Goal: Task Accomplishment & Management: Complete application form

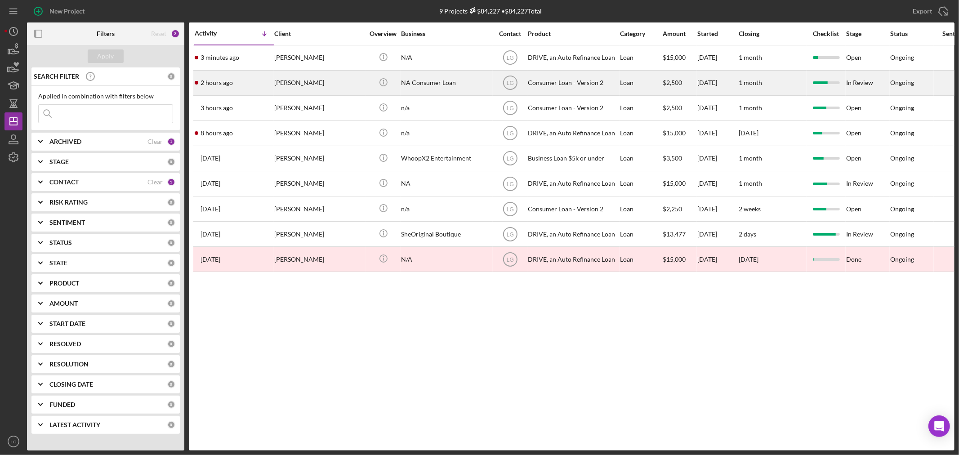
click at [272, 86] on div "2 hours ago [PERSON_NAME]" at bounding box center [234, 83] width 79 height 24
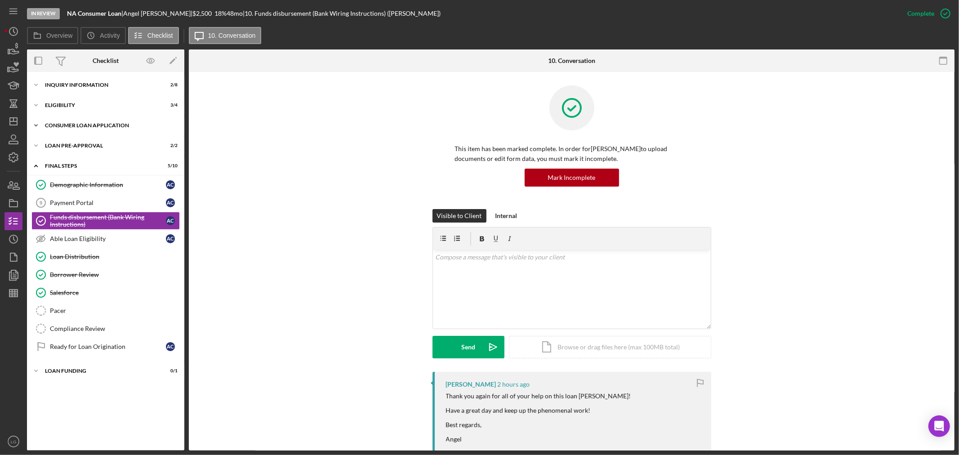
click at [113, 121] on div "Icon/Expander Consumer Loan Application 7 / 9" at bounding box center [105, 125] width 157 height 18
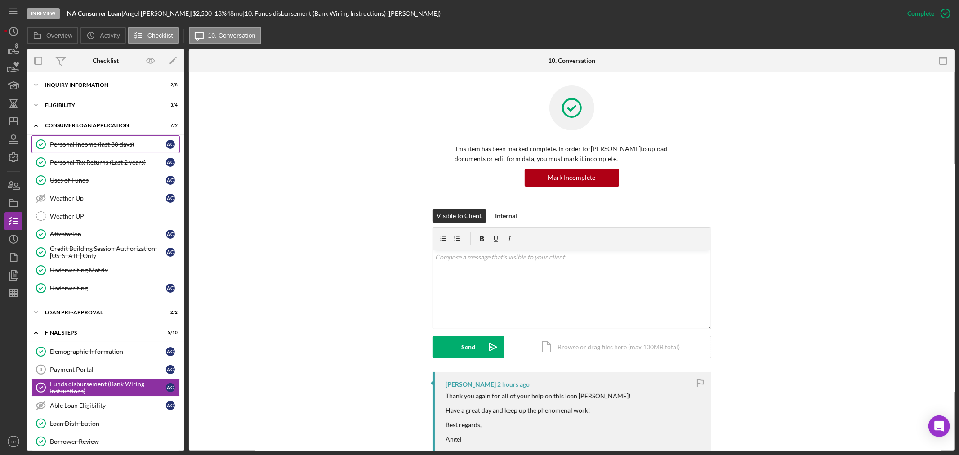
click at [87, 138] on link "Personal Income (last 30 days) Personal Income (last 30 days) A C" at bounding box center [105, 144] width 148 height 18
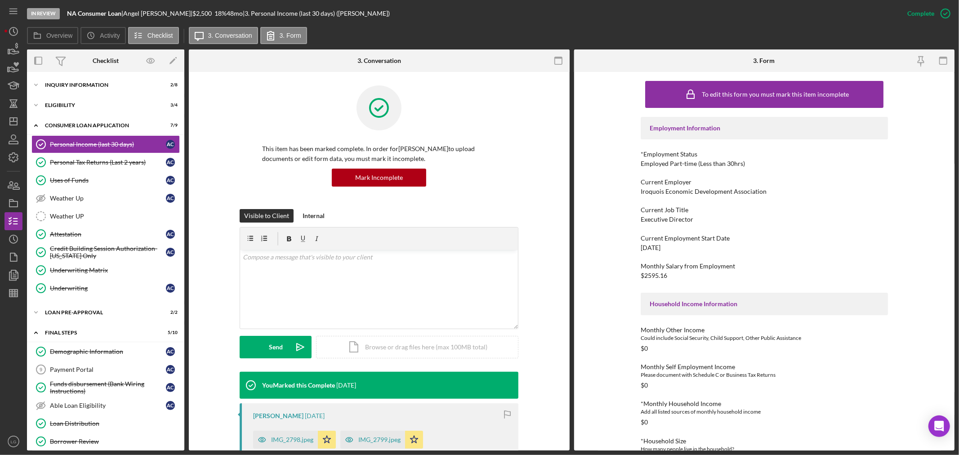
scroll to position [127, 0]
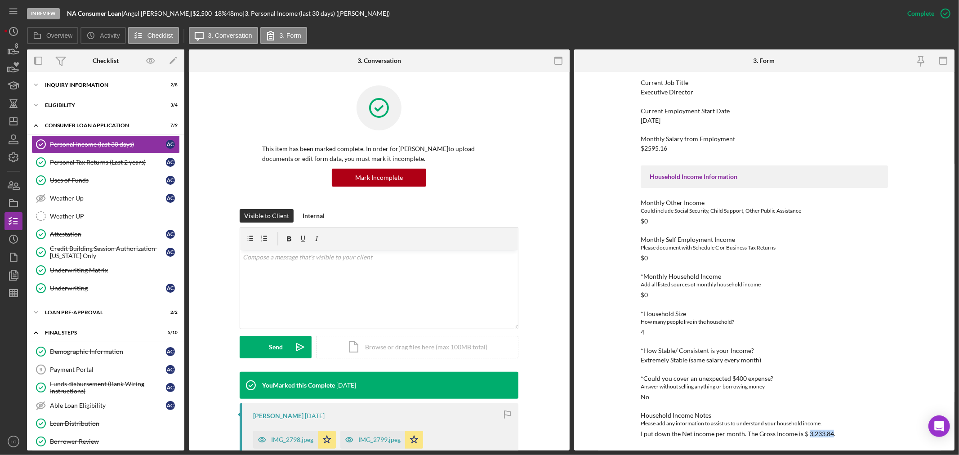
drag, startPoint x: 829, startPoint y: 434, endPoint x: 805, endPoint y: 437, distance: 24.0
click at [805, 437] on div "I put down the Net income per month. The Gross Income is $ 3,233.84." at bounding box center [738, 433] width 195 height 7
copy div "3,233.84"
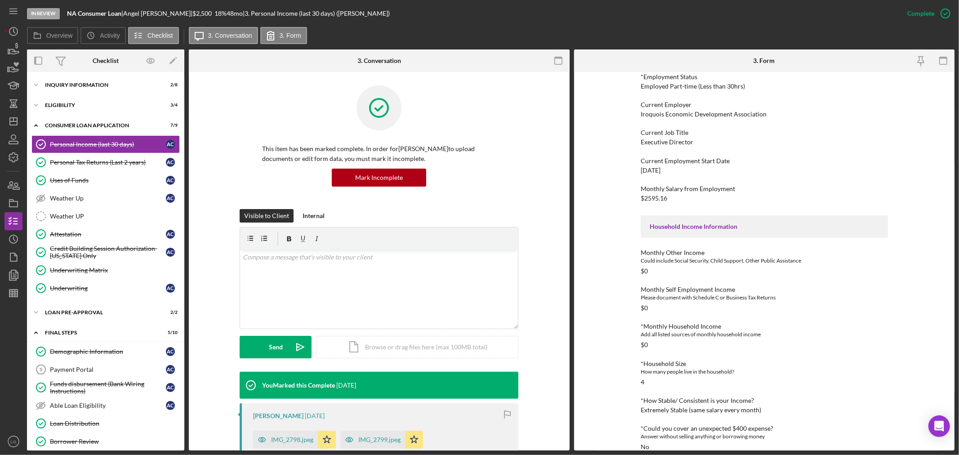
scroll to position [27, 0]
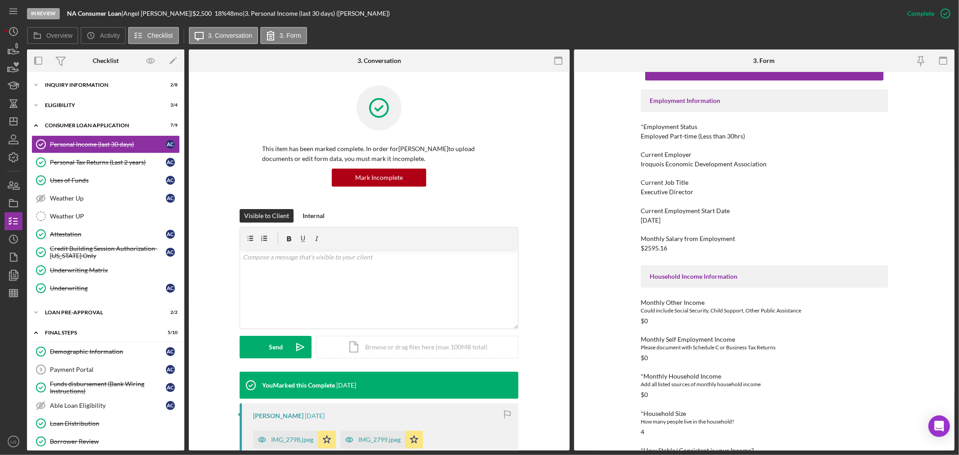
click at [672, 192] on div "Executive Director" at bounding box center [667, 191] width 53 height 7
copy div "Executive Director"
click at [726, 166] on div "Iroquois Economic Development Association" at bounding box center [704, 164] width 126 height 7
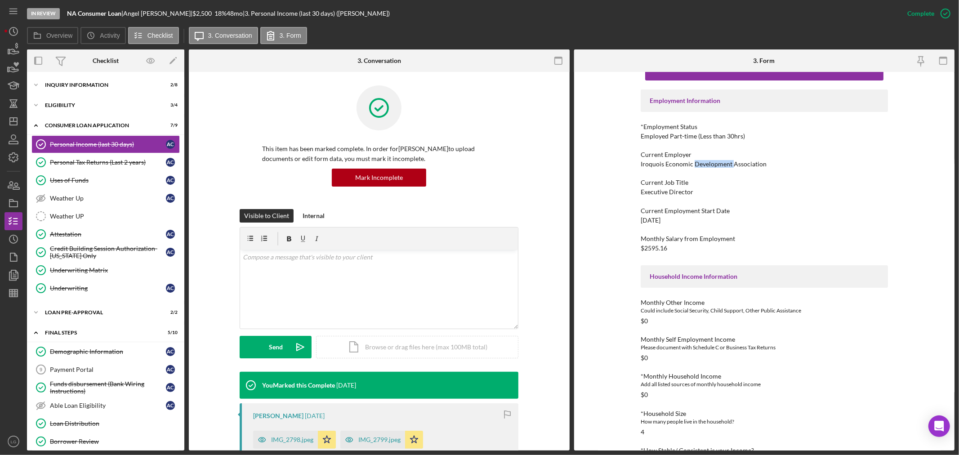
click at [726, 166] on div "Iroquois Economic Development Association" at bounding box center [704, 164] width 126 height 7
copy div "Iroquois Economic Development Association"
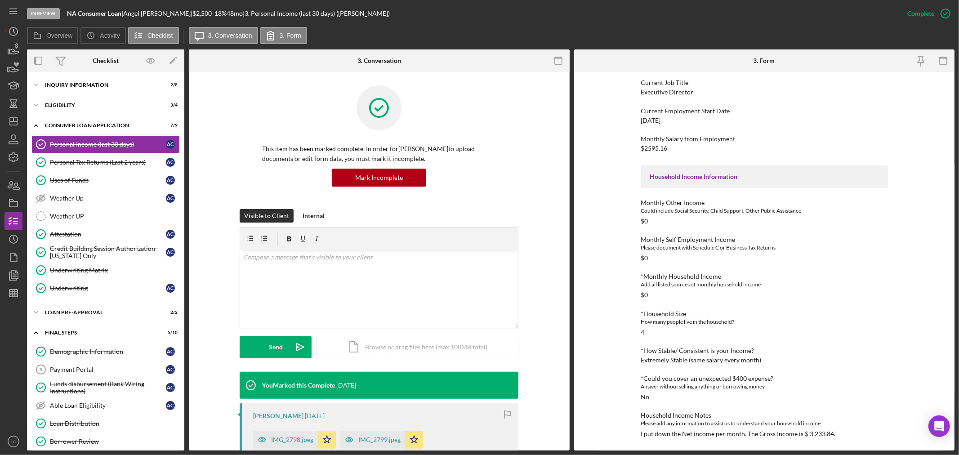
scroll to position [0, 0]
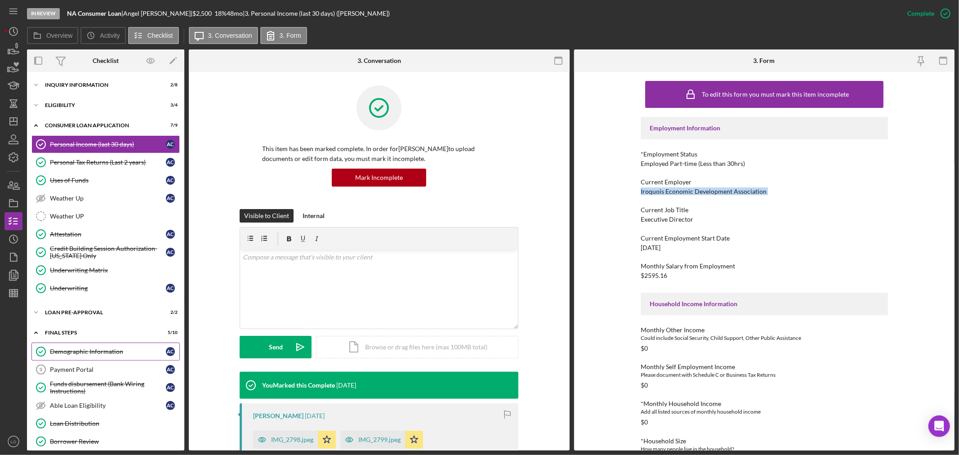
click at [102, 344] on link "Demographic Information Demographic Information A C" at bounding box center [105, 352] width 148 height 18
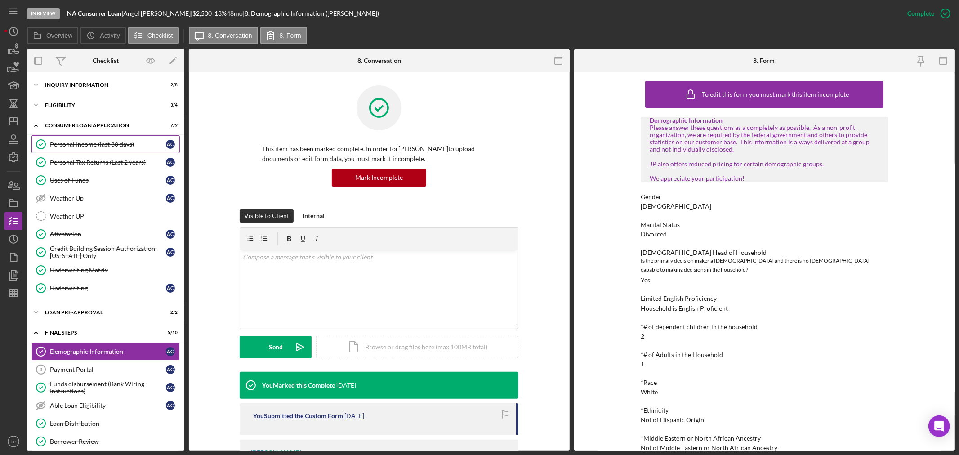
click at [82, 145] on div "Personal Income (last 30 days)" at bounding box center [108, 144] width 116 height 7
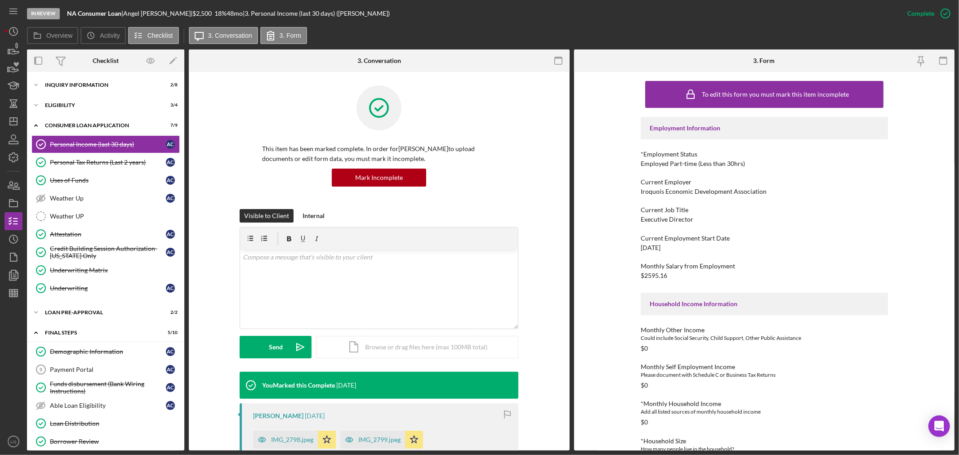
scroll to position [127, 0]
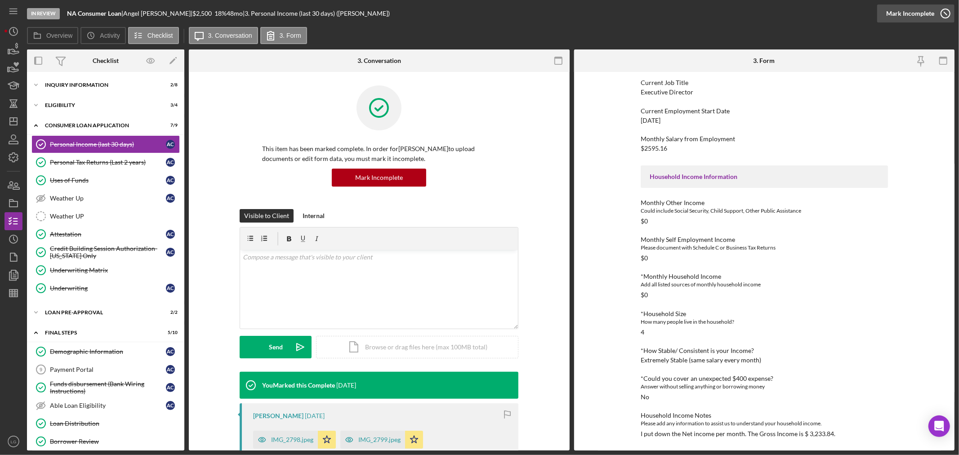
click at [903, 17] on div "Mark Incomplete" at bounding box center [910, 13] width 48 height 18
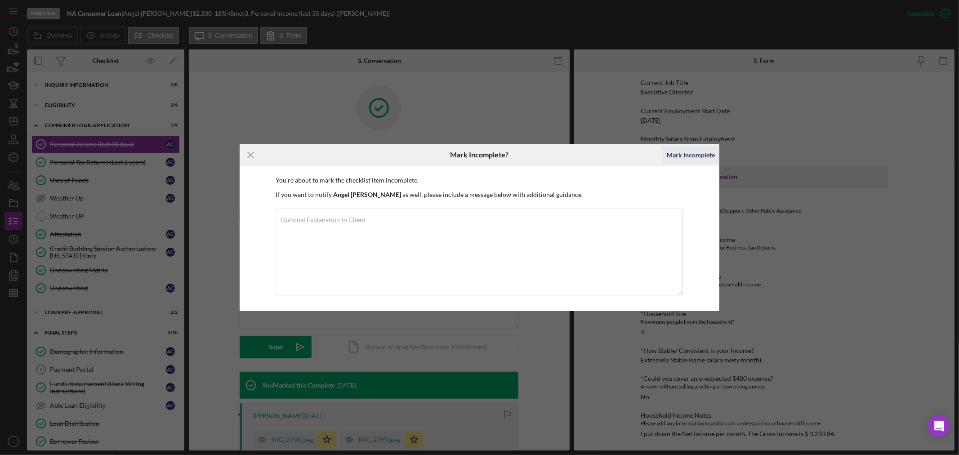
click at [674, 151] on div "Mark Incomplete" at bounding box center [691, 155] width 48 height 18
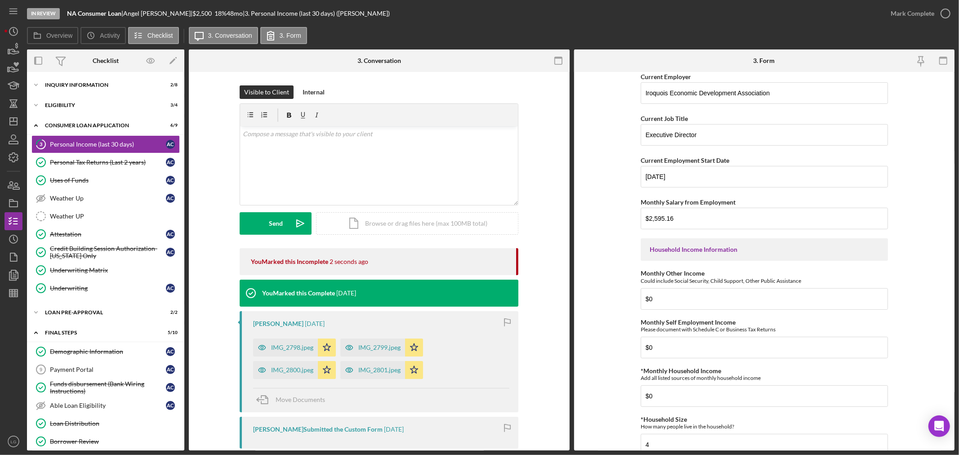
scroll to position [200, 0]
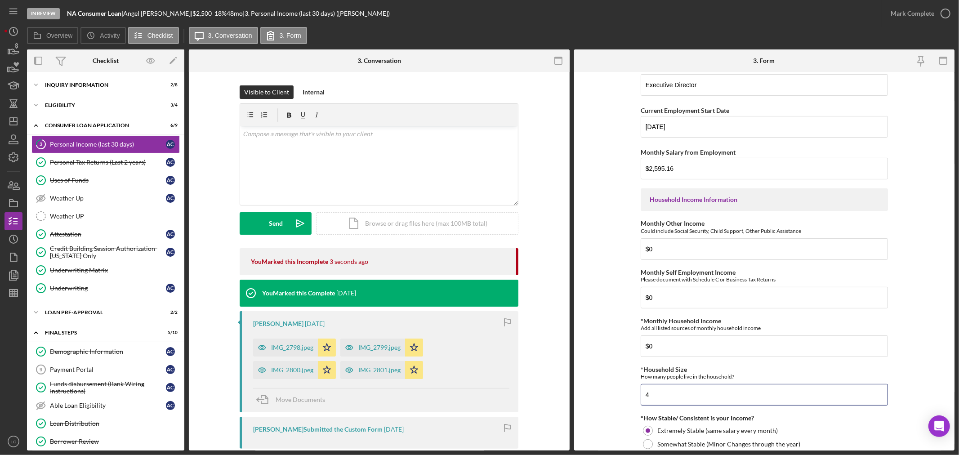
drag, startPoint x: 665, startPoint y: 392, endPoint x: 587, endPoint y: 385, distance: 78.6
click at [587, 385] on form "Employment Information *Employment Status Employed More than Full Time Employed…" at bounding box center [764, 261] width 381 height 379
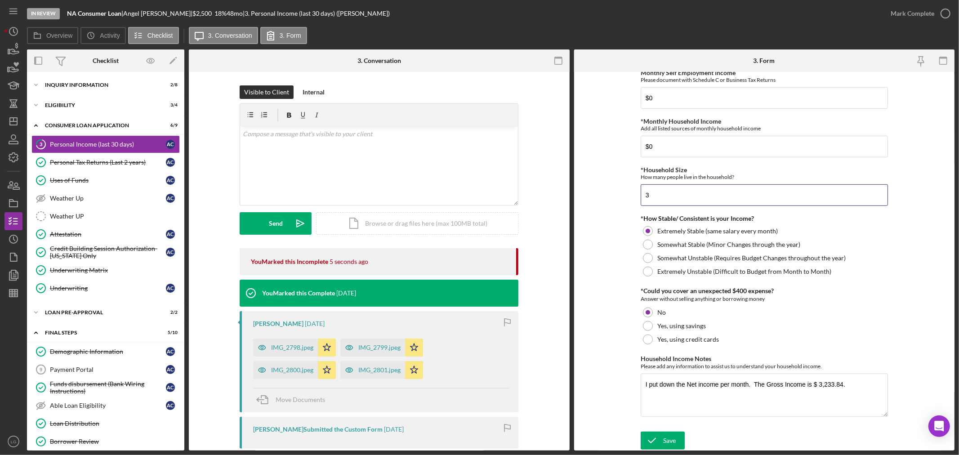
scroll to position [401, 0]
type input "3"
click at [666, 439] on div "Save" at bounding box center [669, 440] width 13 height 18
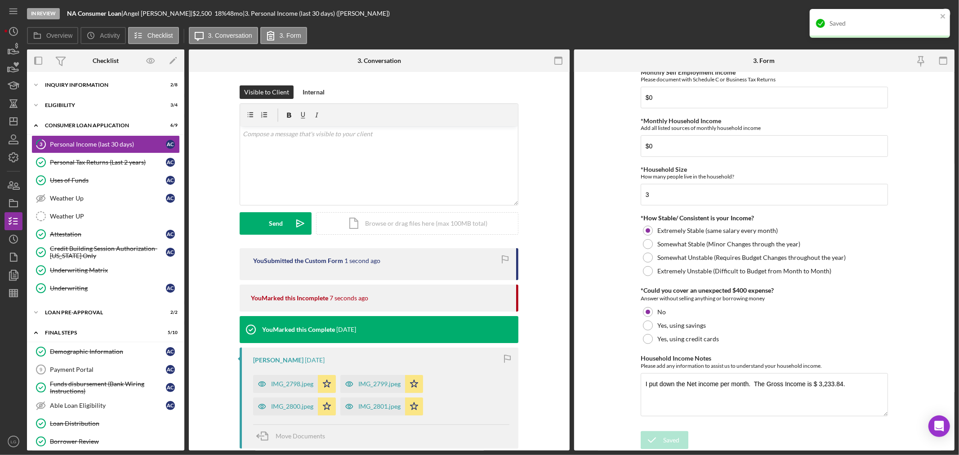
click at [942, 22] on div "Saved" at bounding box center [880, 23] width 140 height 29
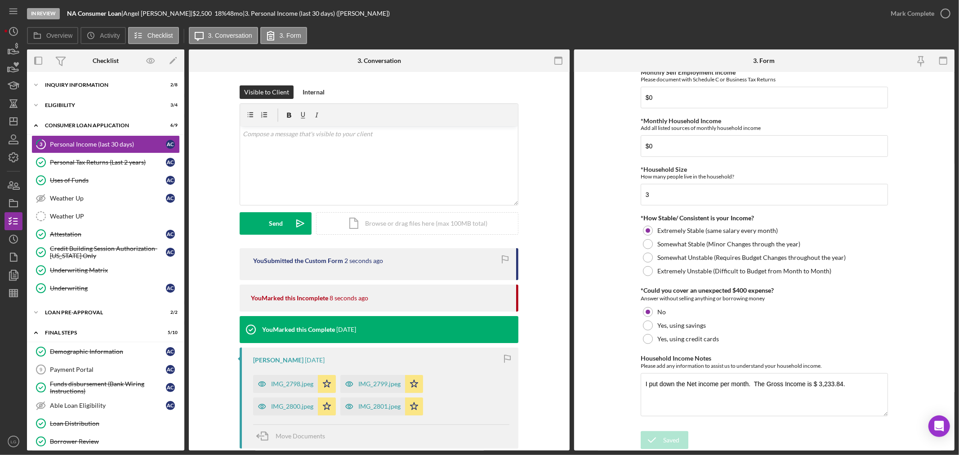
click at [931, 9] on div "Saved" at bounding box center [880, 27] width 144 height 40
click at [927, 14] on div "Mark Complete" at bounding box center [913, 13] width 44 height 18
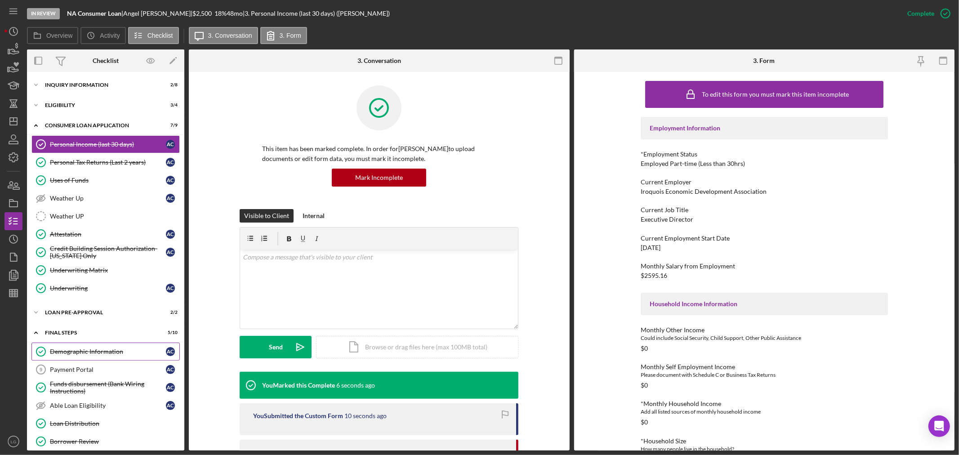
click at [104, 357] on link "Demographic Information Demographic Information A C" at bounding box center [105, 352] width 148 height 18
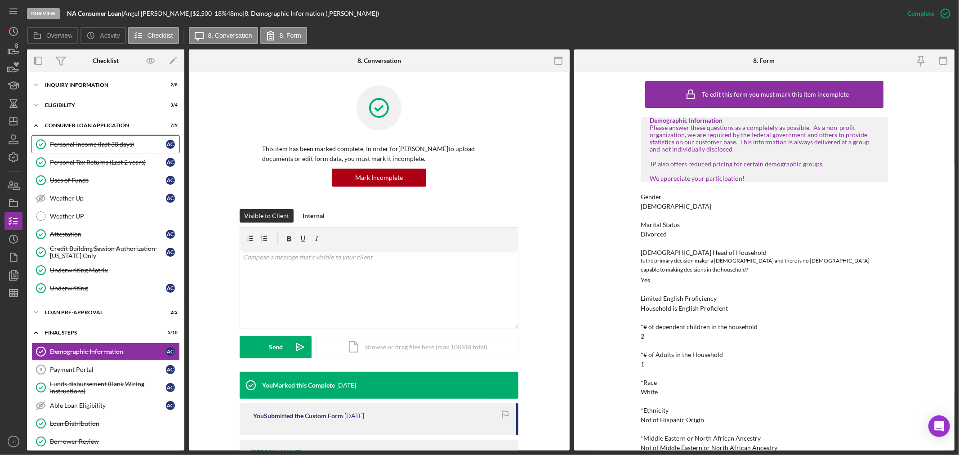
click at [126, 144] on div "Personal Income (last 30 days)" at bounding box center [108, 144] width 116 height 7
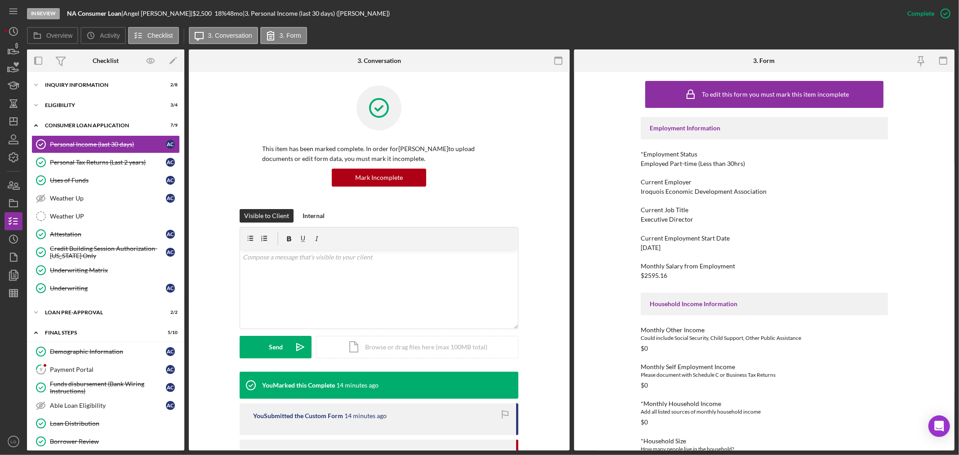
scroll to position [100, 0]
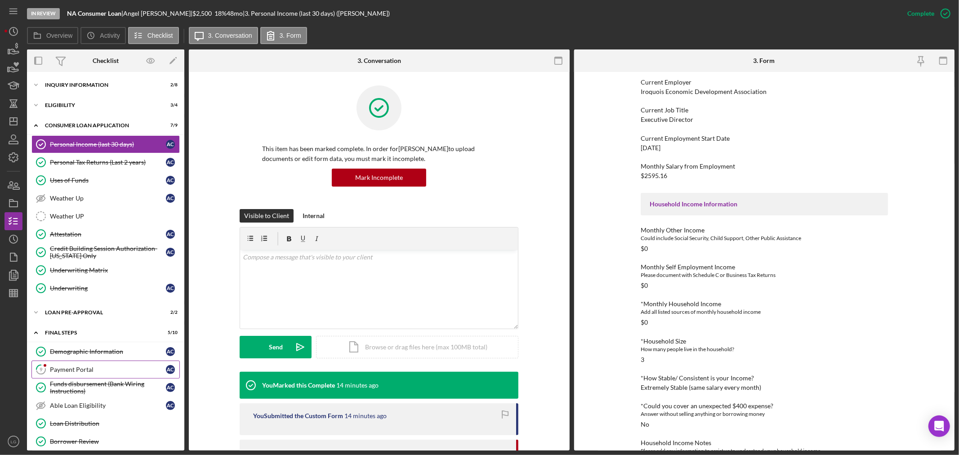
click at [90, 371] on div "Payment Portal" at bounding box center [108, 369] width 116 height 7
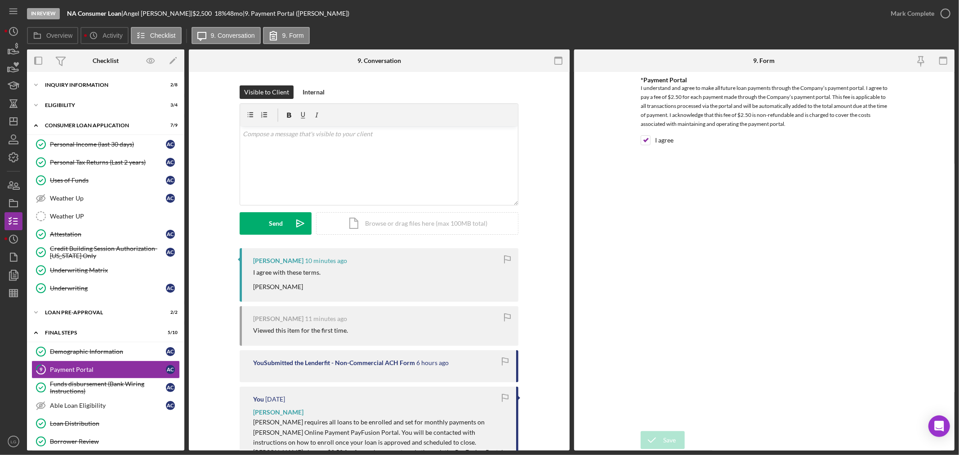
click at [905, 4] on div "Mark Complete" at bounding box center [918, 13] width 73 height 27
click at [890, 5] on button "Mark Complete" at bounding box center [918, 13] width 73 height 18
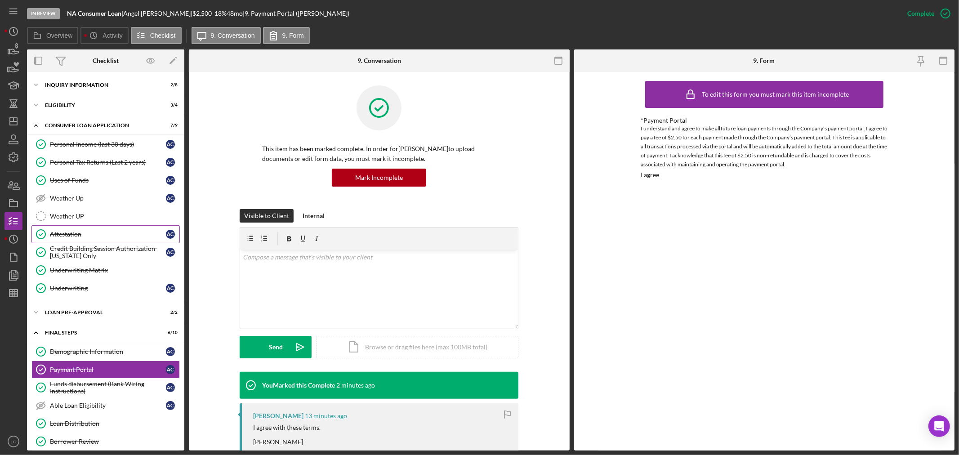
click at [150, 226] on link "Attestation Attestation A C" at bounding box center [105, 234] width 148 height 18
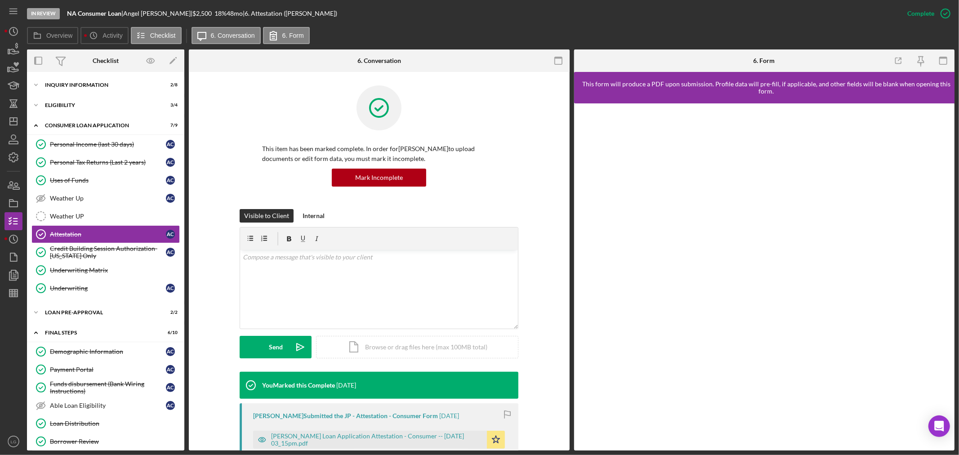
scroll to position [50, 0]
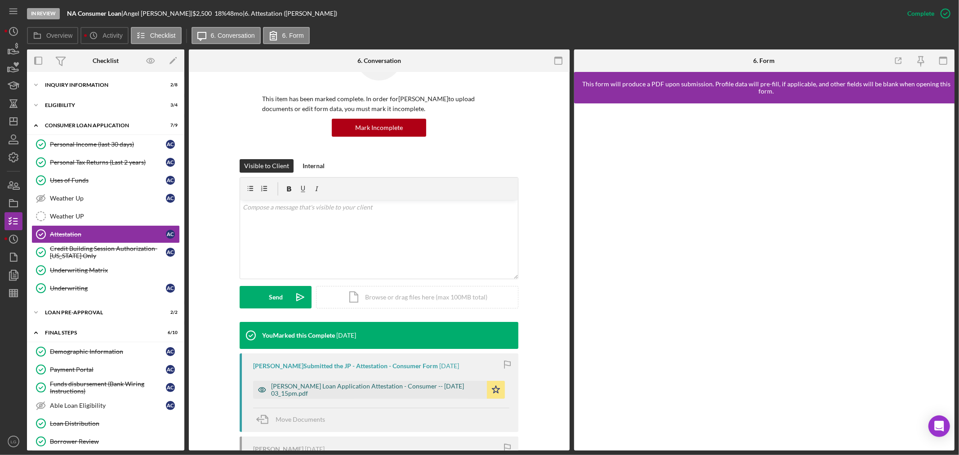
click at [358, 383] on div "[PERSON_NAME] Loan Application Attestation - Consumer -- [DATE] 03_15pm.pdf" at bounding box center [376, 390] width 211 height 14
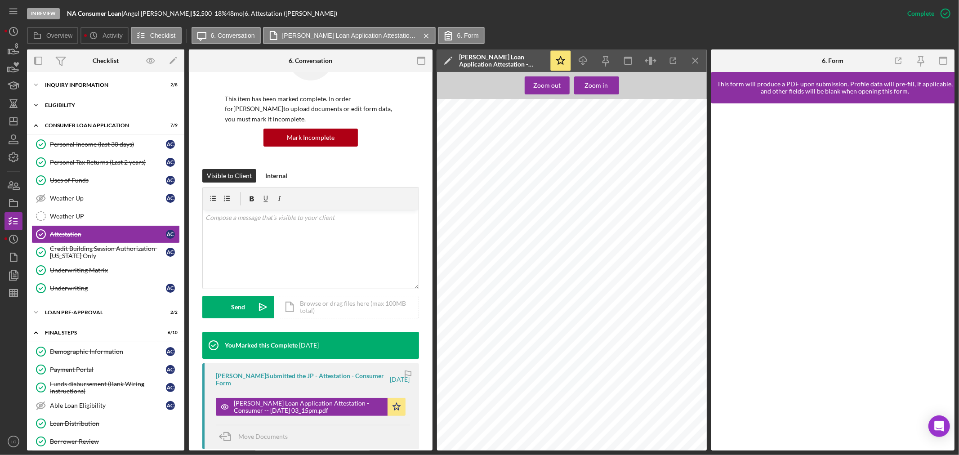
click at [68, 106] on div "Eligibility" at bounding box center [109, 105] width 128 height 5
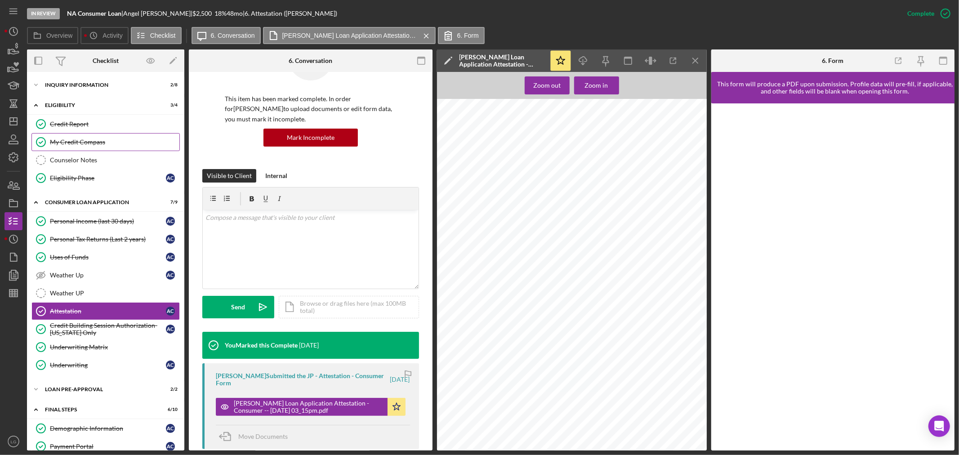
click at [86, 150] on link "My Credit Compass My Credit Compass" at bounding box center [105, 142] width 148 height 18
